Goal: Navigation & Orientation: Find specific page/section

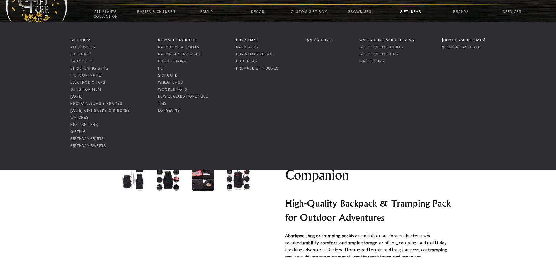
click at [412, 10] on link "Gift Ideas" at bounding box center [410, 11] width 51 height 12
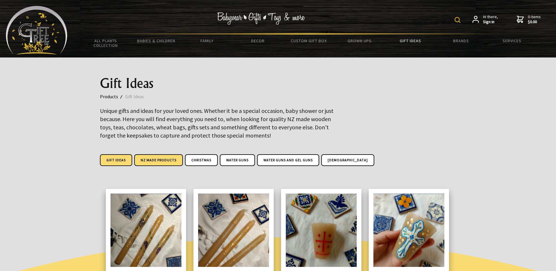
click at [167, 160] on link "NZ Made Products" at bounding box center [158, 160] width 49 height 12
